Goal: Information Seeking & Learning: Learn about a topic

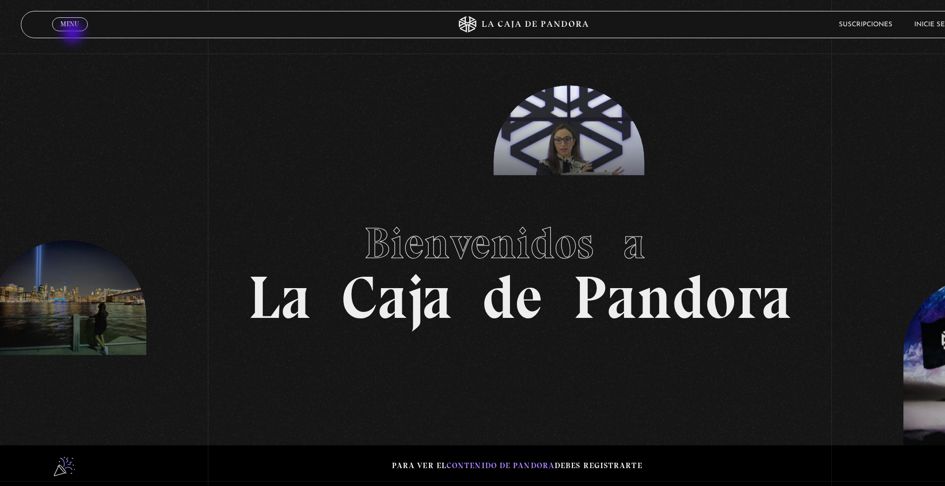
click at [67, 31] on span "Cerrar" at bounding box center [70, 34] width 24 height 8
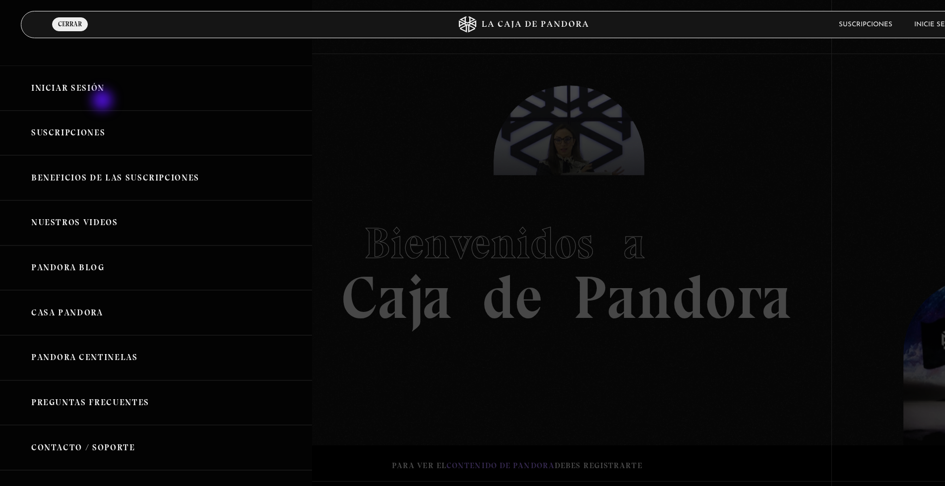
click at [92, 89] on link "Iniciar Sesión" at bounding box center [156, 87] width 312 height 45
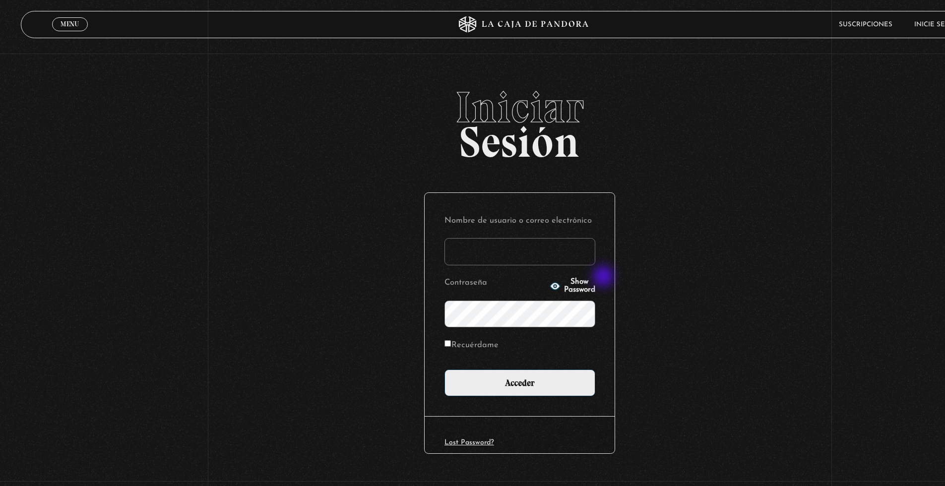
click at [549, 252] on input "Nombre de usuario o correo electrónico" at bounding box center [519, 251] width 151 height 27
type input "P"
type input "PGchacon"
click at [444, 369] on input "Acceder" at bounding box center [519, 382] width 151 height 27
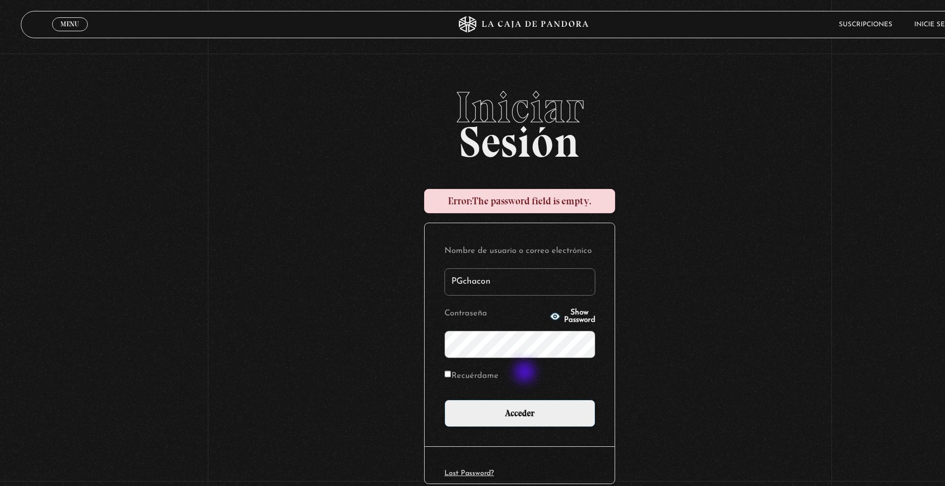
click at [444, 400] on input "Acceder" at bounding box center [519, 413] width 151 height 27
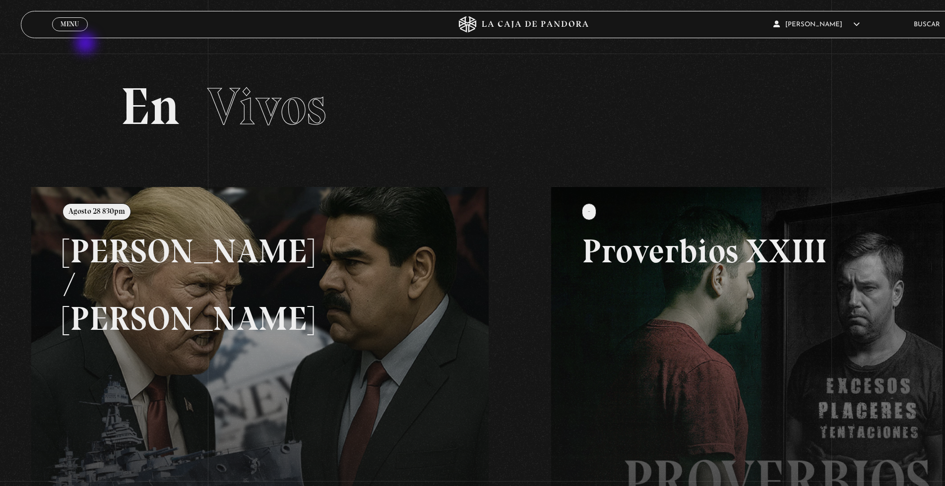
click at [79, 40] on div "ingresar al sitio Ver Video Más Información Solicitar Por favor coloque su disp…" at bounding box center [519, 391] width 1039 height 782
click at [78, 35] on div "Menu Cerrar" at bounding box center [208, 24] width 312 height 26
click at [924, 22] on link "Buscar" at bounding box center [926, 24] width 26 height 6
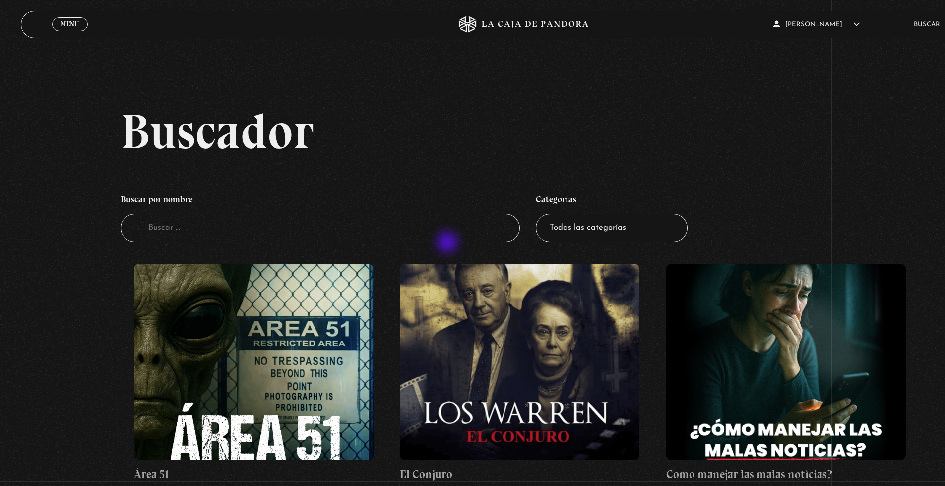
click at [408, 221] on input "Buscador" at bounding box center [319, 228] width 399 height 29
type input "Santeri"
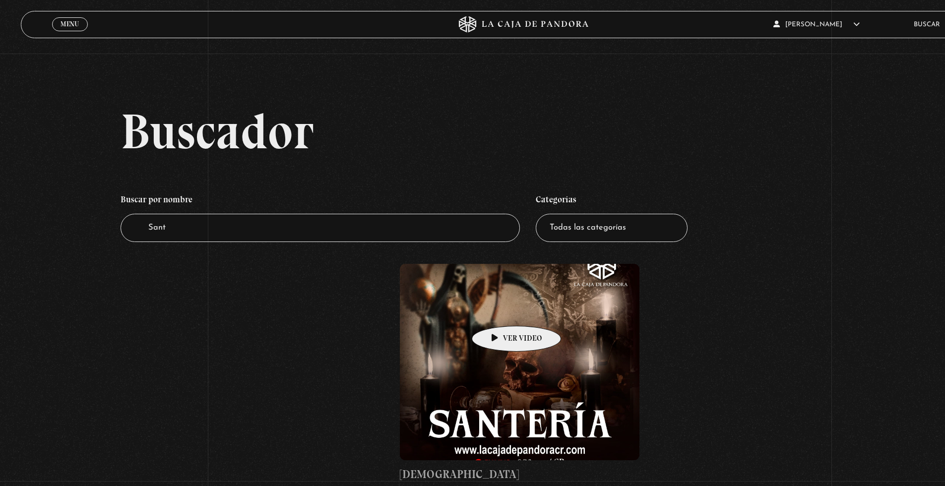
scroll to position [188, 0]
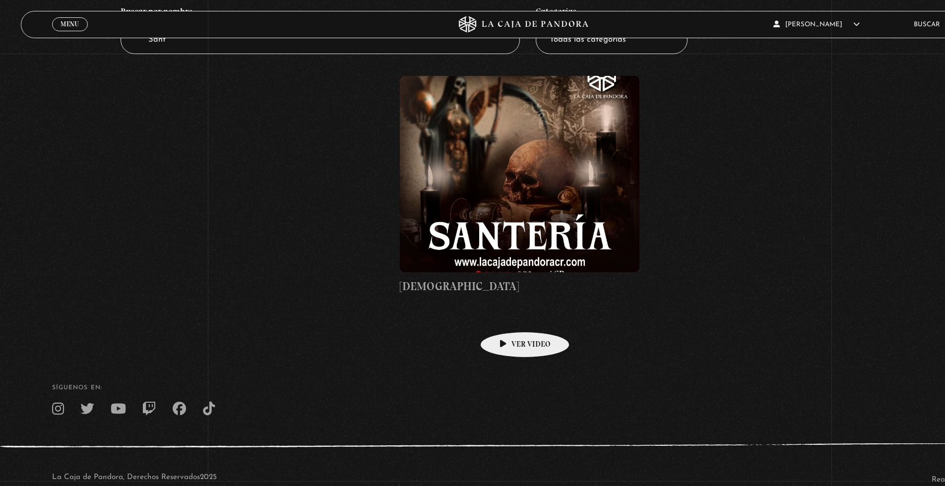
click at [463, 288] on h4 "[DEMOGRAPHIC_DATA]" at bounding box center [519, 286] width 239 height 17
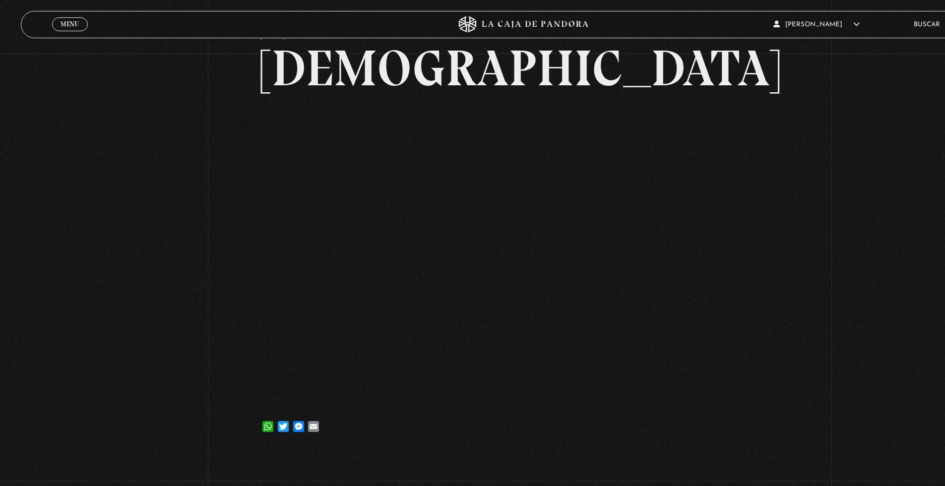
scroll to position [87, 0]
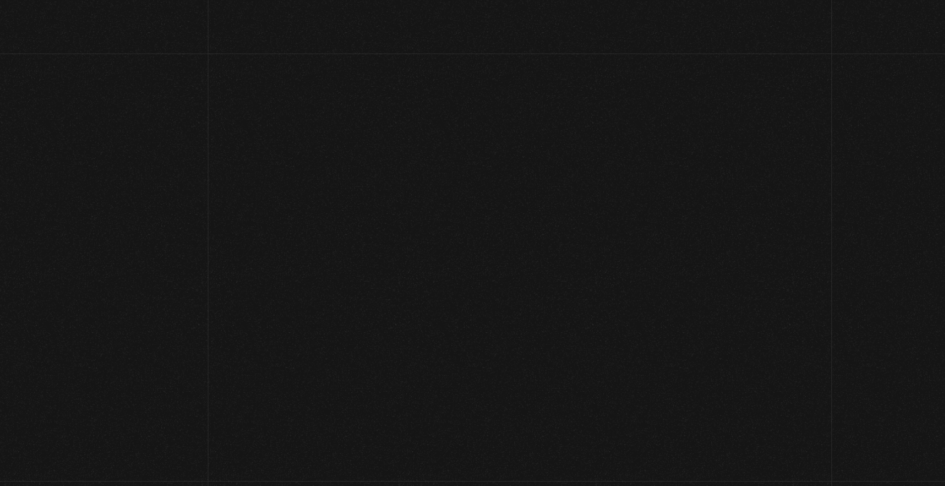
scroll to position [77, 0]
